Goal: Navigation & Orientation: Understand site structure

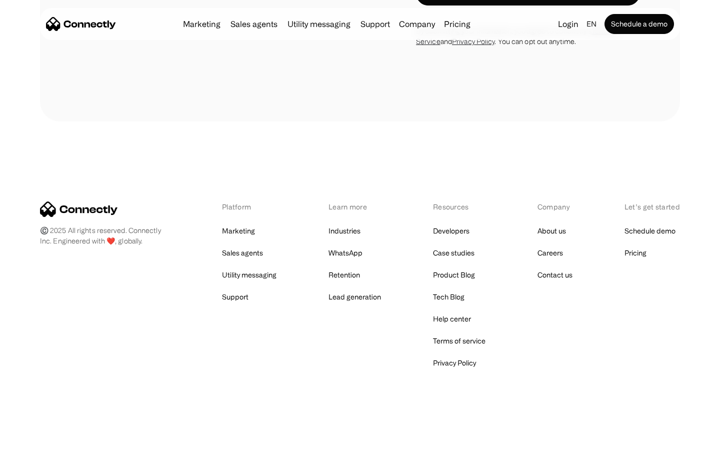
scroll to position [677, 0]
